Goal: Information Seeking & Learning: Understand process/instructions

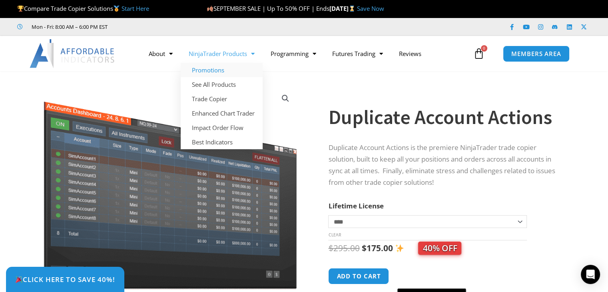
click at [214, 68] on link "Promotions" at bounding box center [222, 70] width 82 height 14
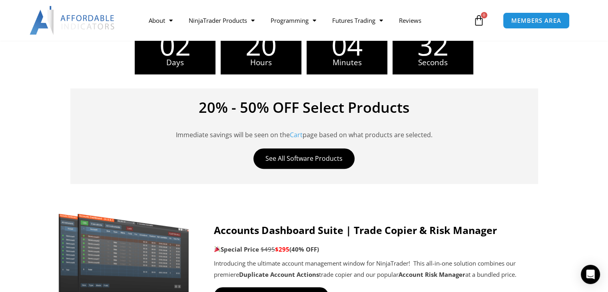
scroll to position [280, 0]
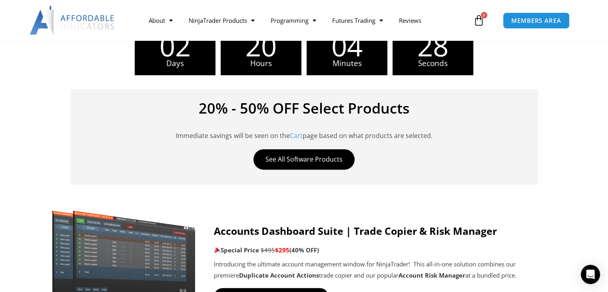
click at [74, 260] on img at bounding box center [124, 252] width 154 height 93
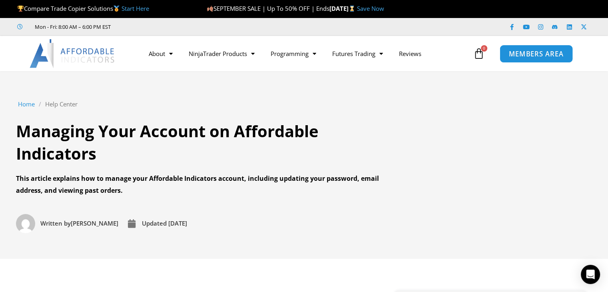
click at [538, 55] on span "MEMBERS AREA" at bounding box center [536, 53] width 55 height 7
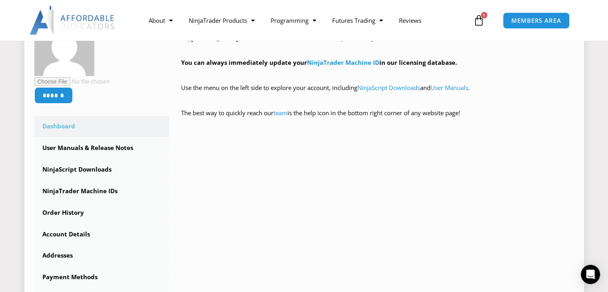
scroll to position [160, 0]
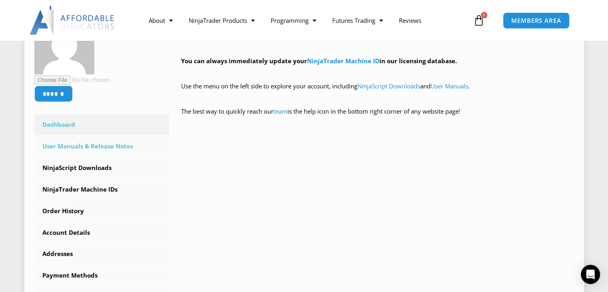
click at [98, 149] on link "User Manuals & Release Notes" at bounding box center [101, 146] width 135 height 21
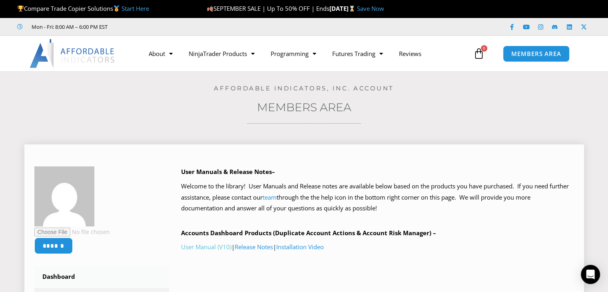
click at [208, 246] on link "User Manual (V10)" at bounding box center [206, 247] width 50 height 8
